Goal: Task Accomplishment & Management: Manage account settings

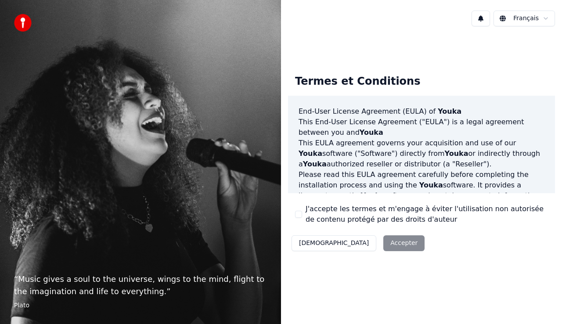
click at [354, 241] on div "Décliner Accepter" at bounding box center [358, 243] width 140 height 23
click at [299, 215] on button "J'accepte les termes et m'engage à éviter l'utilisation non autorisée de conten…" at bounding box center [298, 214] width 7 height 7
click at [383, 242] on button "Accepter" at bounding box center [403, 243] width 41 height 16
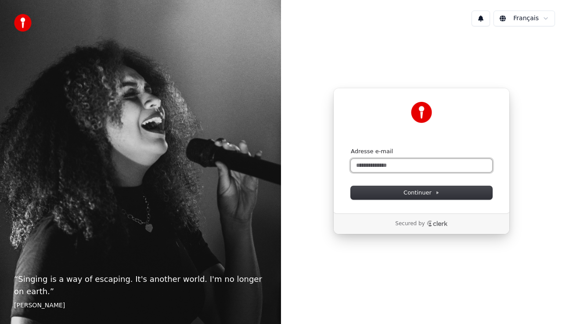
click at [377, 160] on input "Adresse e-mail" at bounding box center [421, 165] width 141 height 13
click at [351, 147] on button "submit" at bounding box center [351, 147] width 0 height 0
type input "**********"
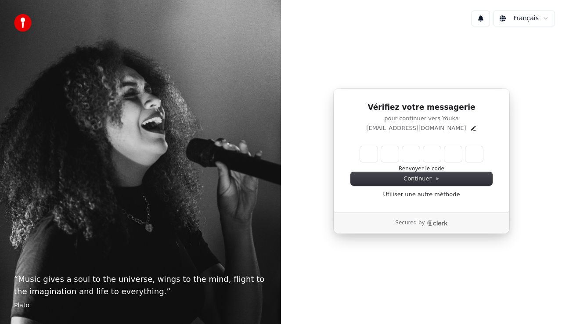
click at [364, 158] on input "Enter verification code" at bounding box center [421, 154] width 123 height 16
paste input "******"
type input "******"
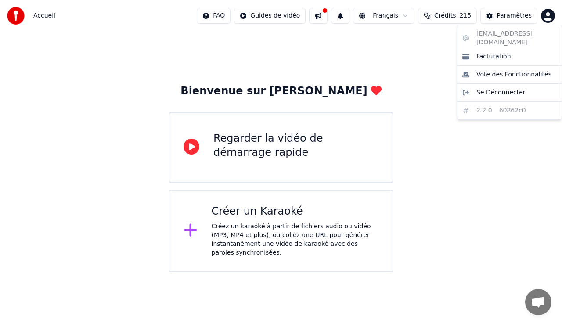
click at [549, 16] on html "Accueil FAQ Guides de vidéo Français Crédits 215 Paramètres Bienvenue sur Youka…" at bounding box center [281, 136] width 562 height 272
click at [500, 52] on span "Facturation" at bounding box center [493, 56] width 35 height 9
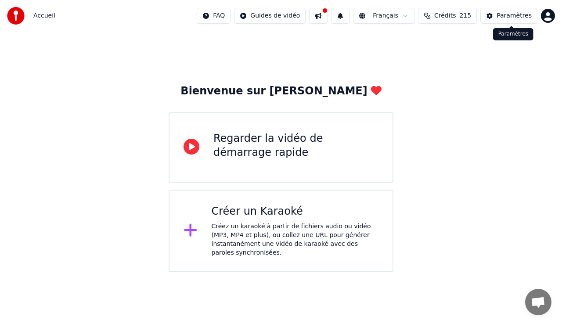
click at [512, 15] on div "Paramètres" at bounding box center [513, 15] width 35 height 9
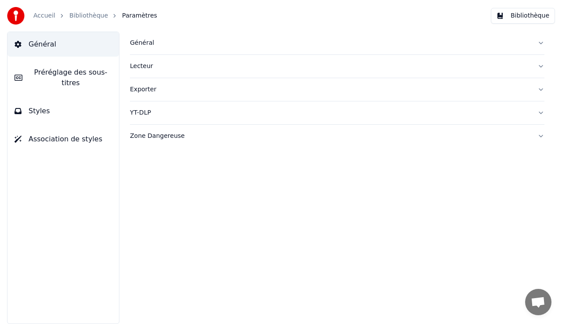
click at [183, 39] on div "Général" at bounding box center [330, 43] width 400 height 9
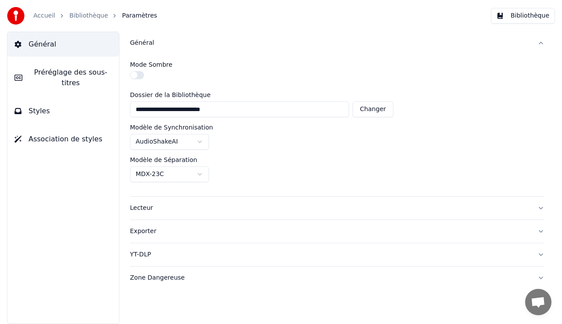
click at [183, 39] on div "Général" at bounding box center [330, 43] width 400 height 9
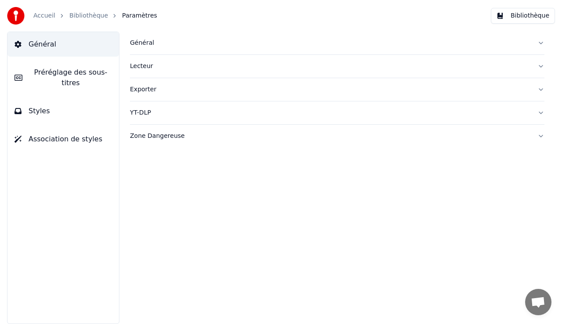
click at [173, 66] on div "Lecteur" at bounding box center [330, 66] width 400 height 9
click at [173, 64] on div "Lecteur" at bounding box center [330, 66] width 400 height 9
click at [168, 96] on button "Exporter" at bounding box center [337, 89] width 414 height 23
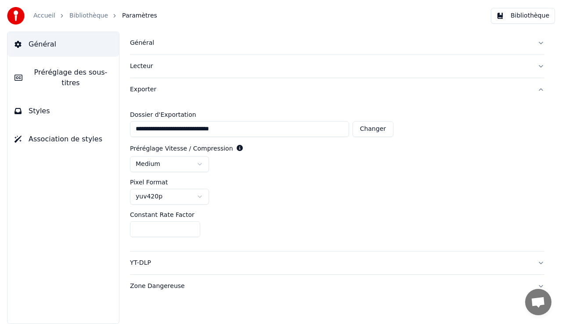
click at [168, 95] on button "Exporter" at bounding box center [337, 89] width 414 height 23
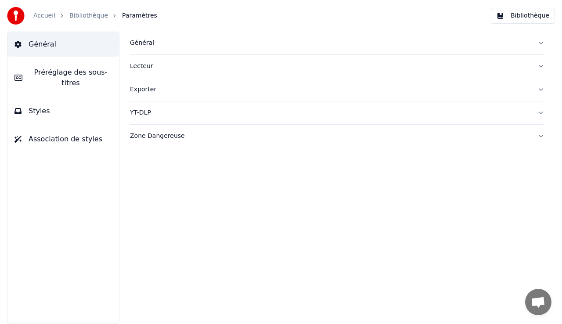
click at [166, 118] on button "YT-DLP" at bounding box center [337, 112] width 414 height 23
click at [97, 69] on span "Préréglage des sous-titres" at bounding box center [70, 77] width 83 height 21
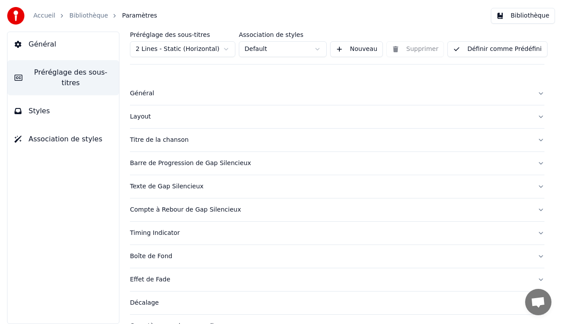
click at [96, 99] on button "Styles" at bounding box center [63, 111] width 112 height 25
click at [96, 127] on button "Association de styles" at bounding box center [63, 139] width 112 height 25
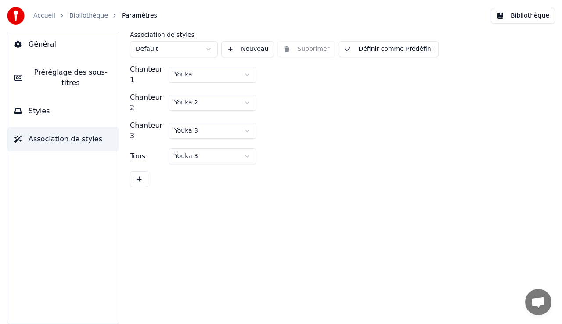
click at [87, 15] on link "Bibliothèque" at bounding box center [88, 15] width 39 height 9
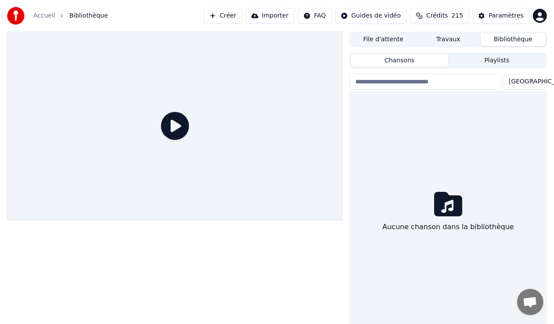
click at [42, 14] on link "Accueil" at bounding box center [44, 15] width 22 height 9
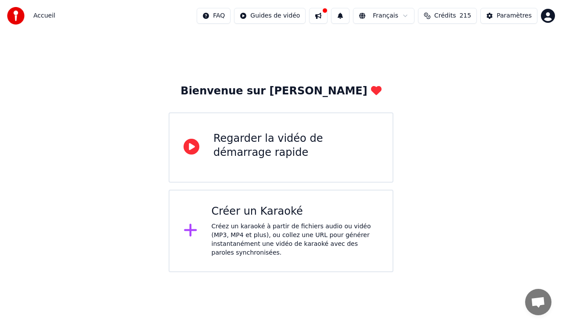
click at [545, 18] on html "Accueil FAQ Guides de vidéo Français Crédits 215 Paramètres Bienvenue sur Youka…" at bounding box center [281, 136] width 562 height 272
